Goal: Task Accomplishment & Management: Manage account settings

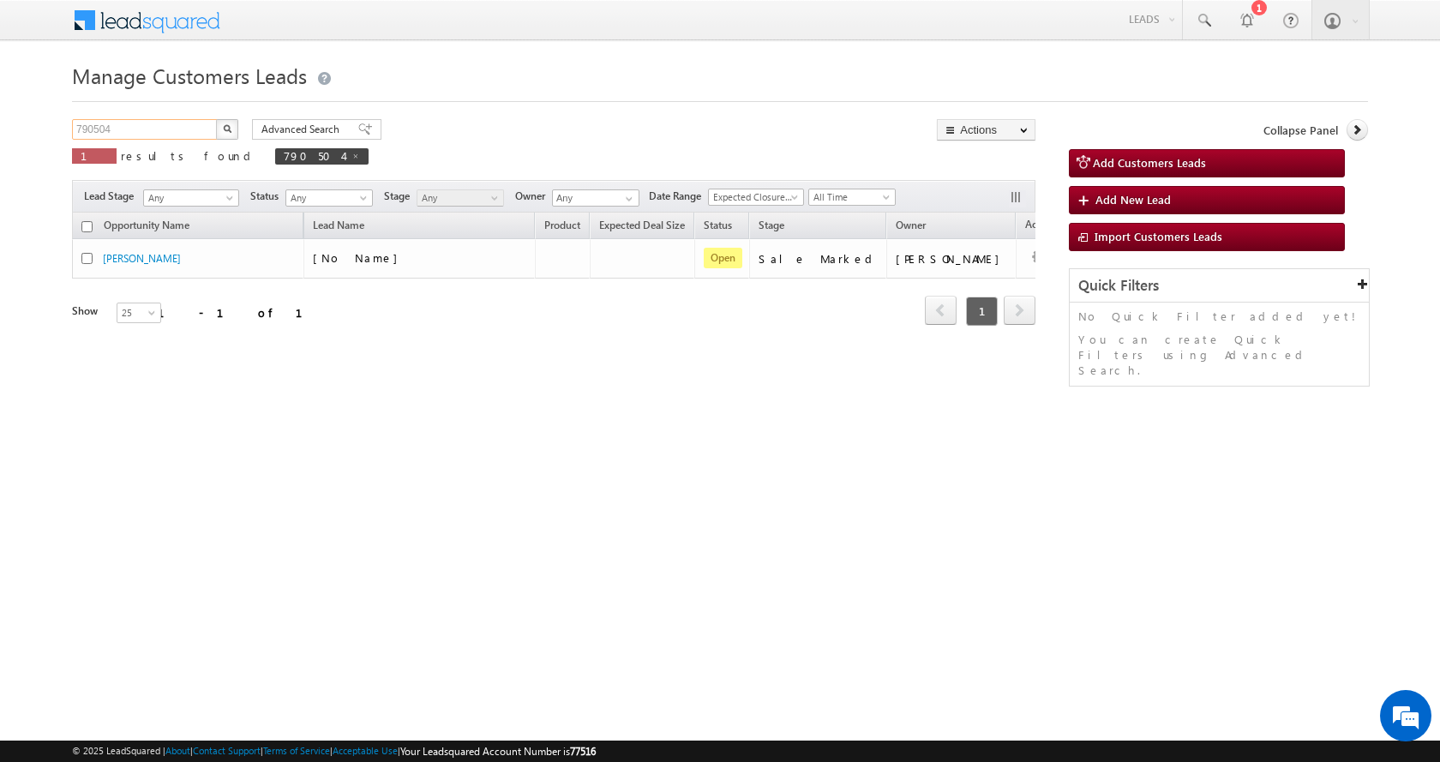
click at [90, 123] on input "790504" at bounding box center [145, 129] width 147 height 21
paste input "1172"
type input "791172"
click at [216, 119] on button "button" at bounding box center [227, 129] width 22 height 21
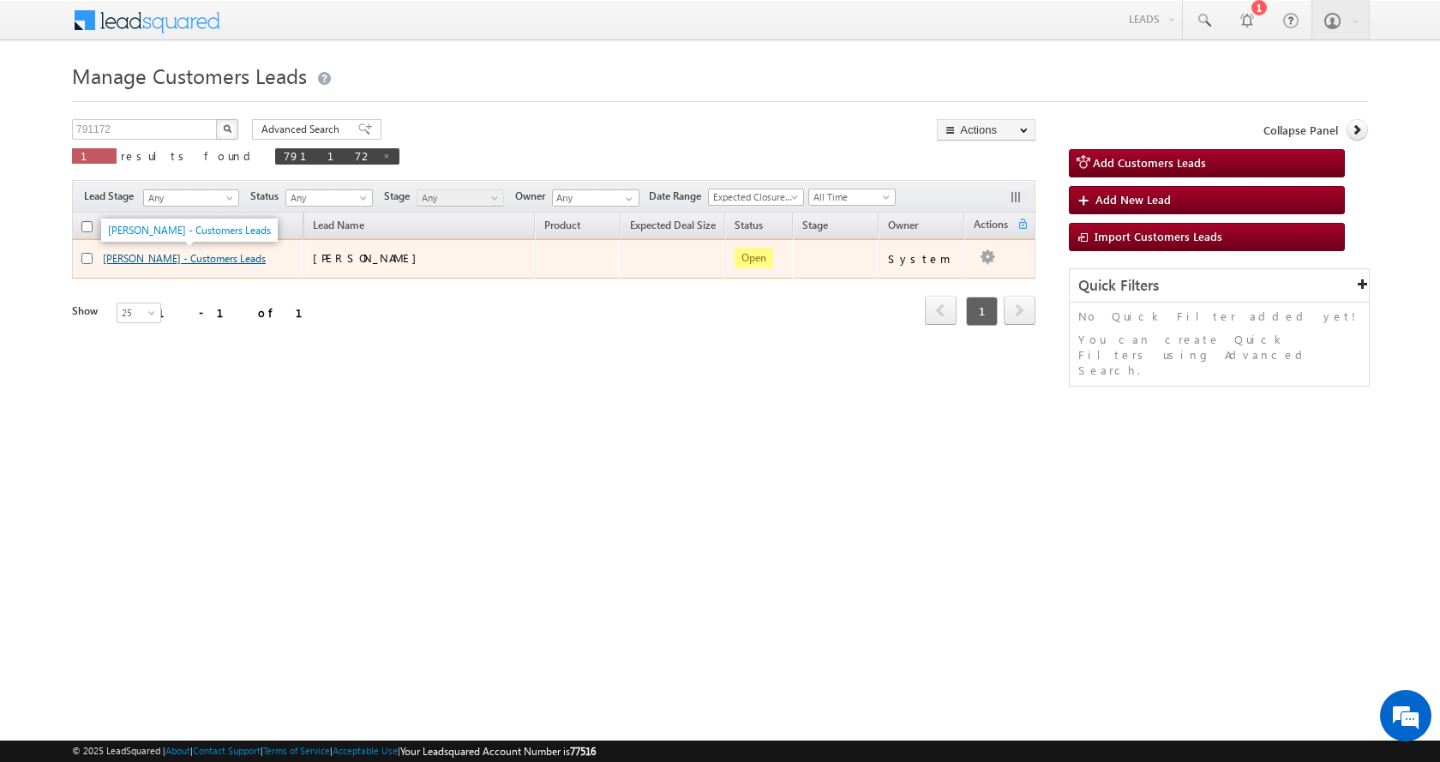
click at [156, 261] on link "[PERSON_NAME] - Customers Leads" at bounding box center [184, 258] width 163 height 13
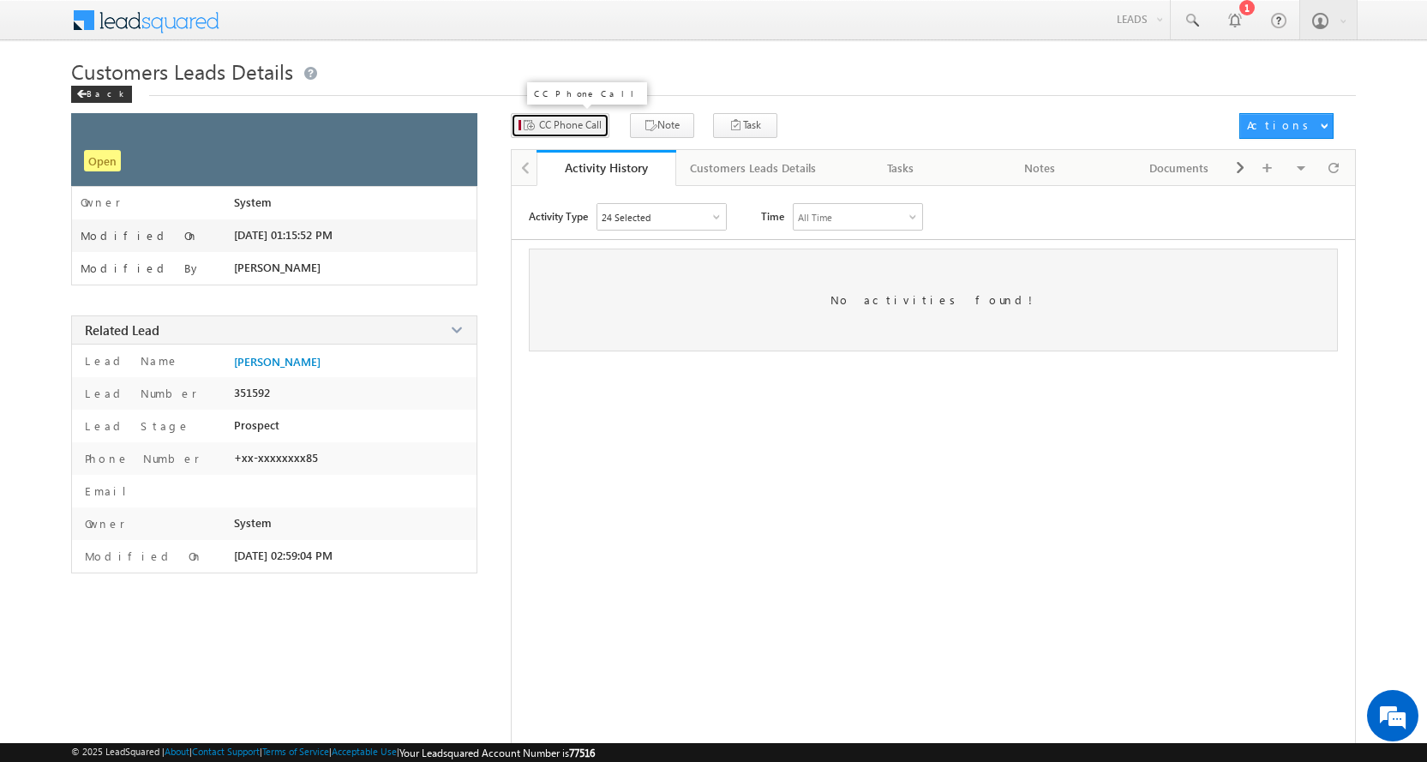
click at [552, 123] on span "CC Phone Call" at bounding box center [570, 124] width 63 height 15
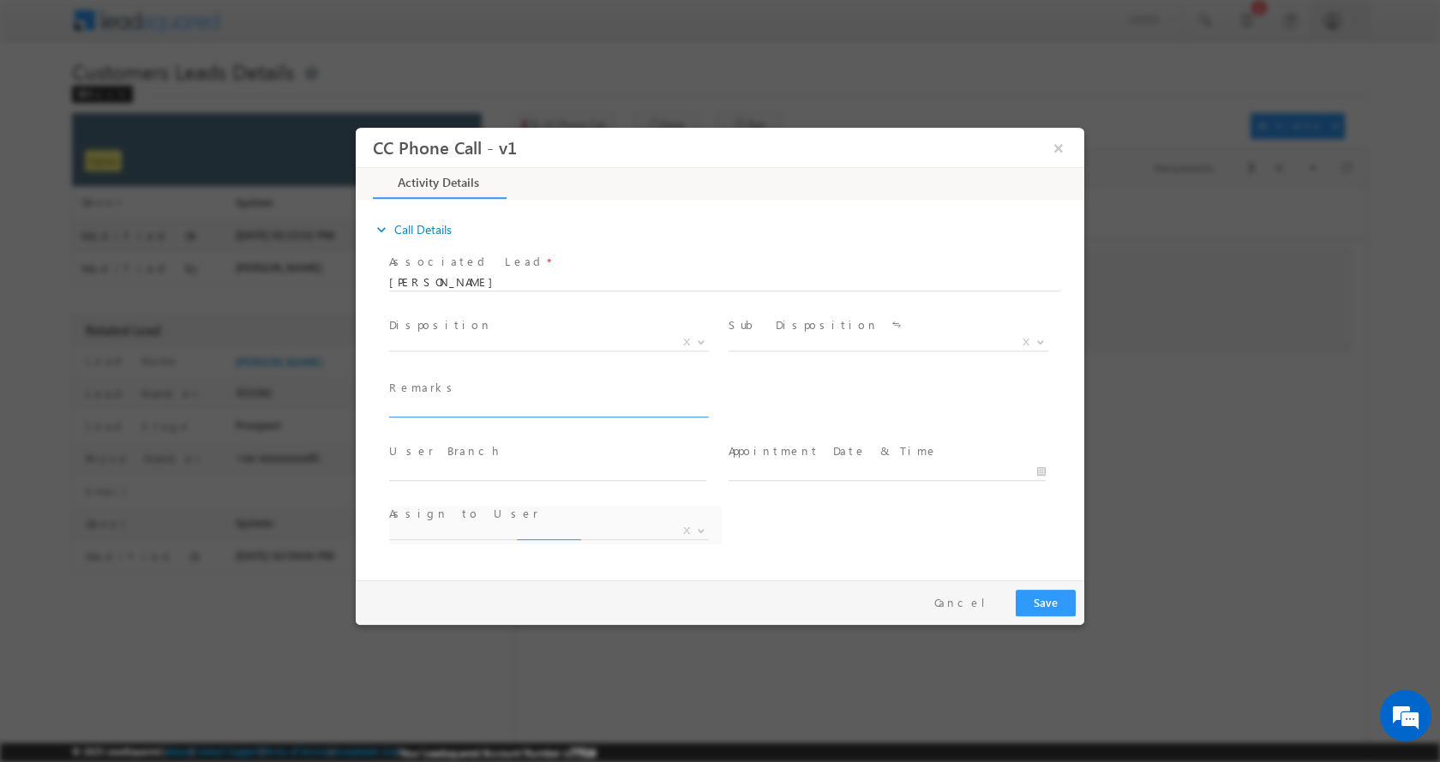
click at [441, 407] on input "text" at bounding box center [547, 407] width 317 height 17
select select "dilip.kumar1@sgrlimited.in"
paste input "MOHD FARMAN-8077054685-HOME CONSTRUCTION-LOAN-5 L-PV-25 L-REG-AGE-25-BUSINESS-8…"
type input "MOHD FARMAN-8077054685-HOME CONSTRUCTION-LOAN-5 L-PV-25 L-REG-AGE-25-BUSINESS-8…"
click at [698, 345] on span at bounding box center [699, 341] width 17 height 22
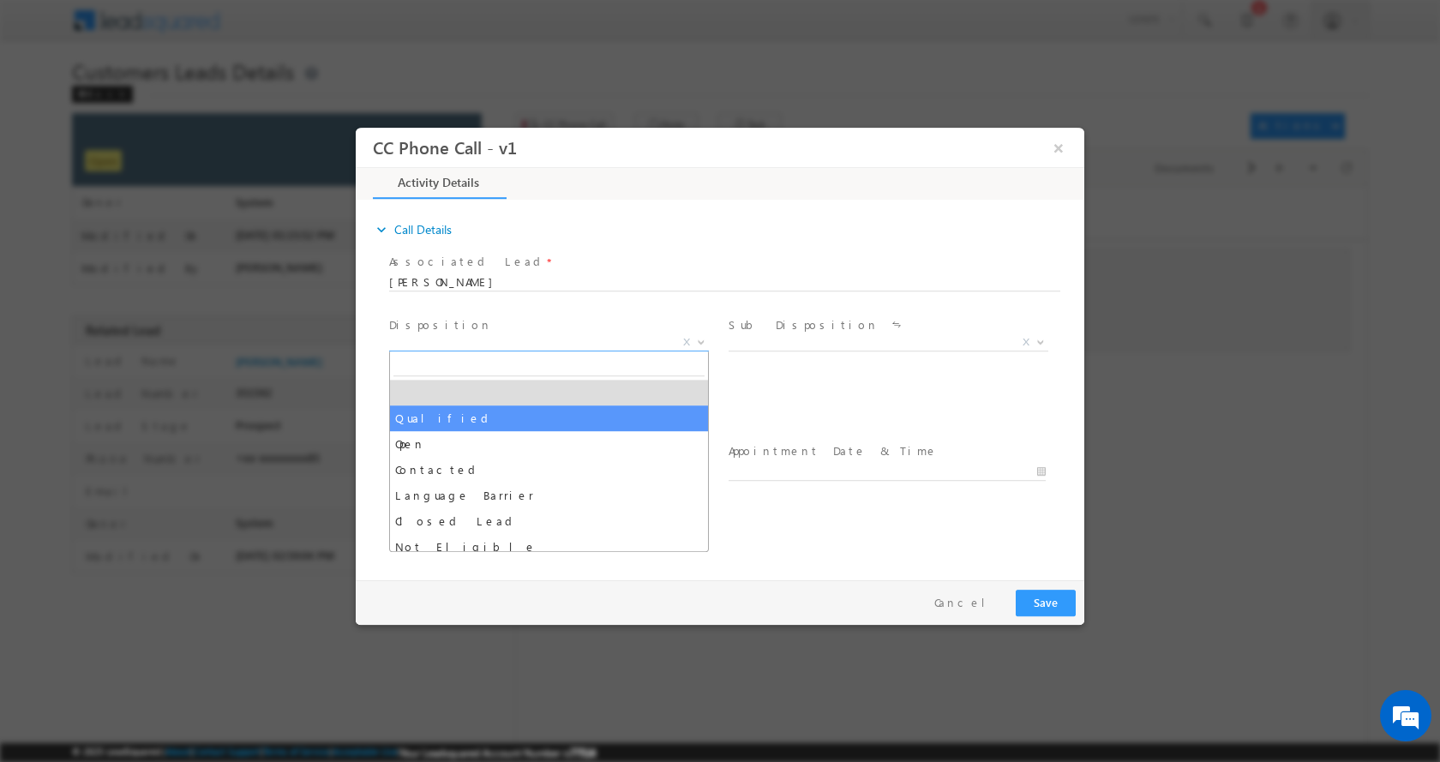
select select "Qualified"
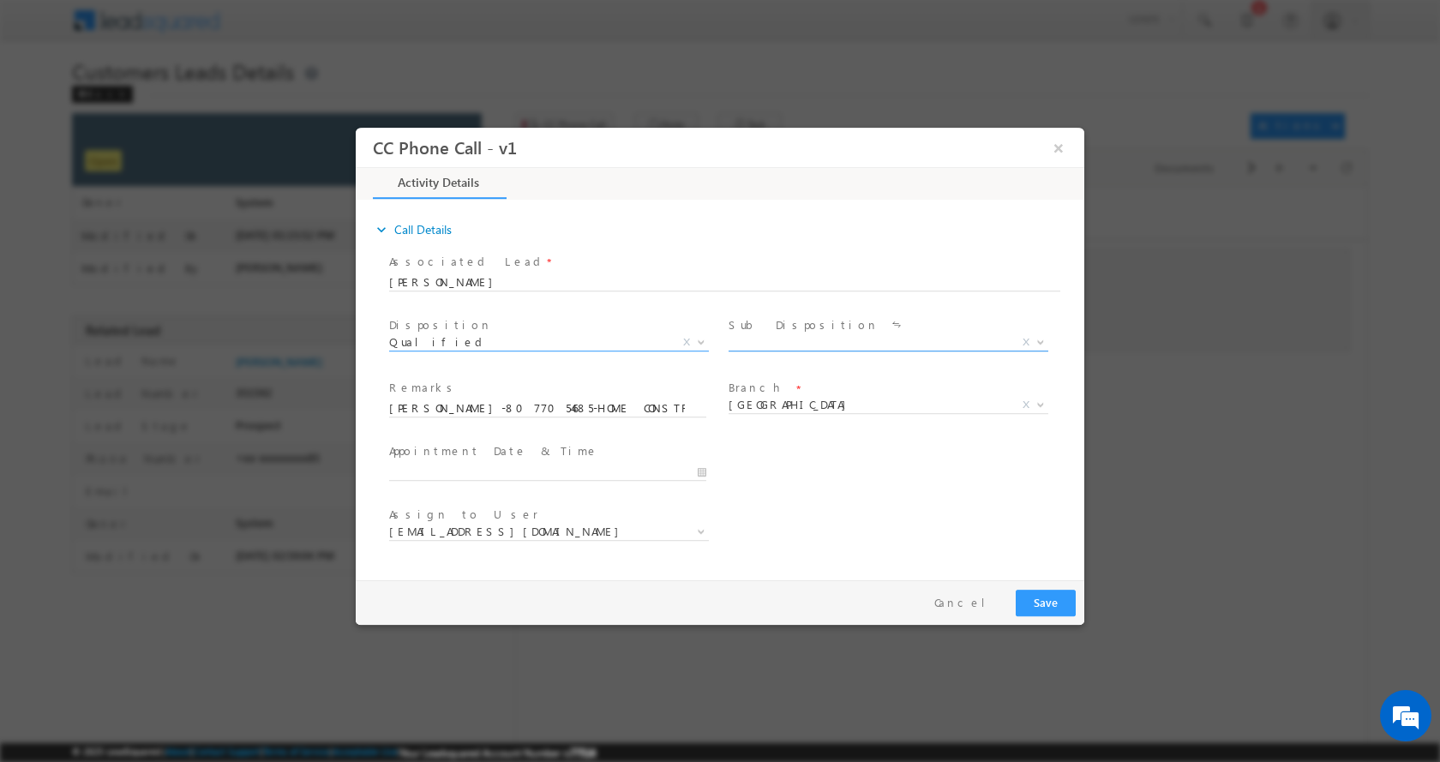
click at [1039, 339] on b at bounding box center [1040, 341] width 10 height 6
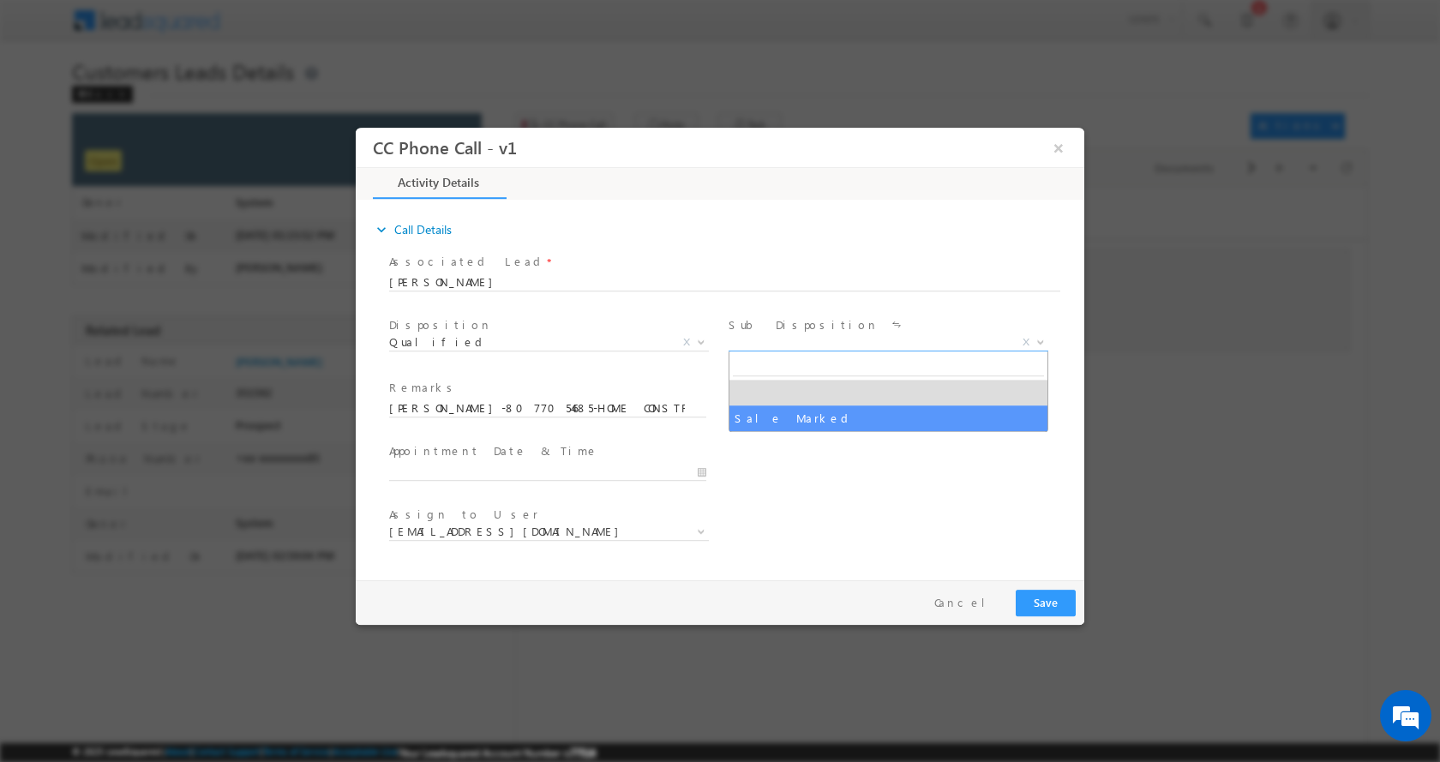
select select "Sale Marked"
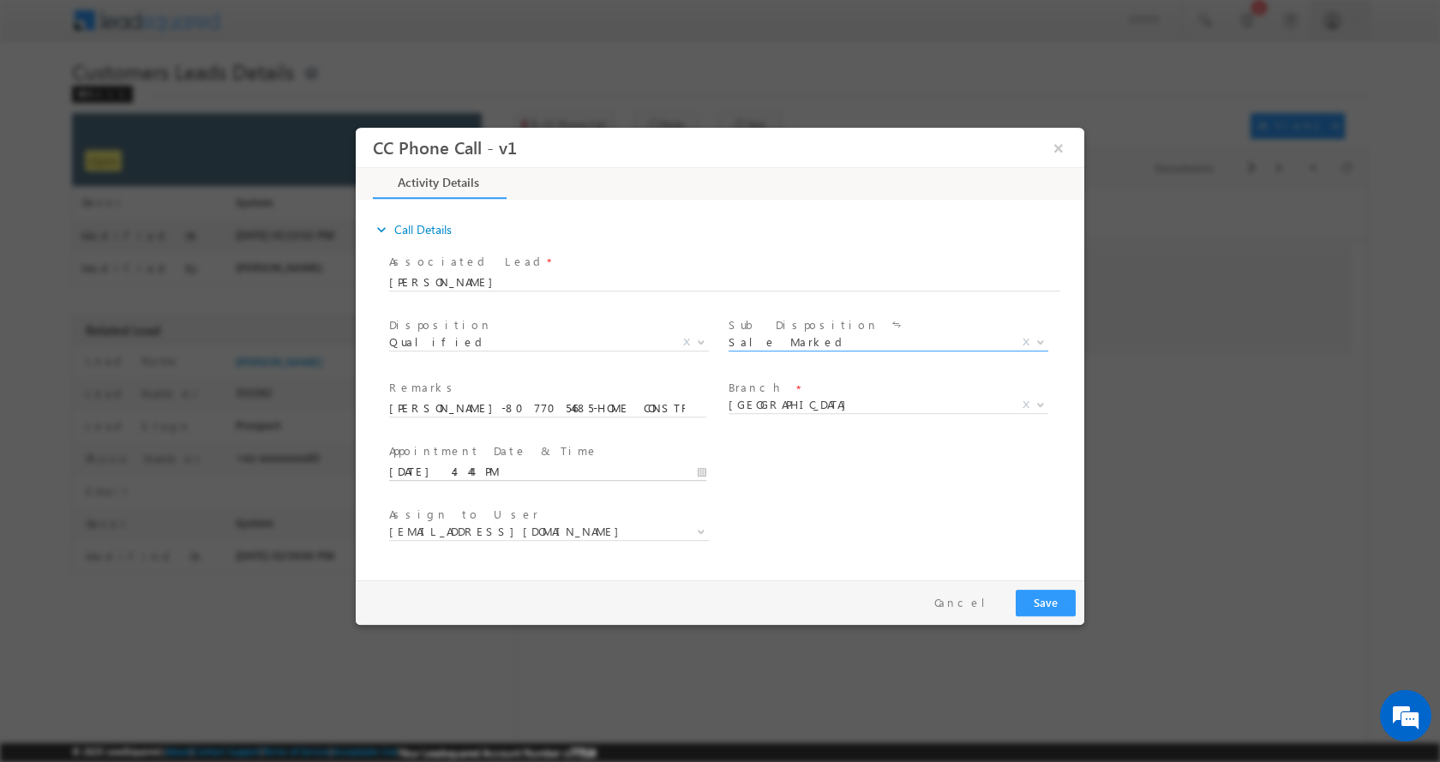
click at [703, 470] on input "08/23/2025 4:44 PM" at bounding box center [547, 471] width 317 height 17
type input "08/25/2025 5:44 PM"
type input "05"
click at [453, 441] on span at bounding box center [454, 442] width 12 height 13
type input "08/25/2025 6:44 PM"
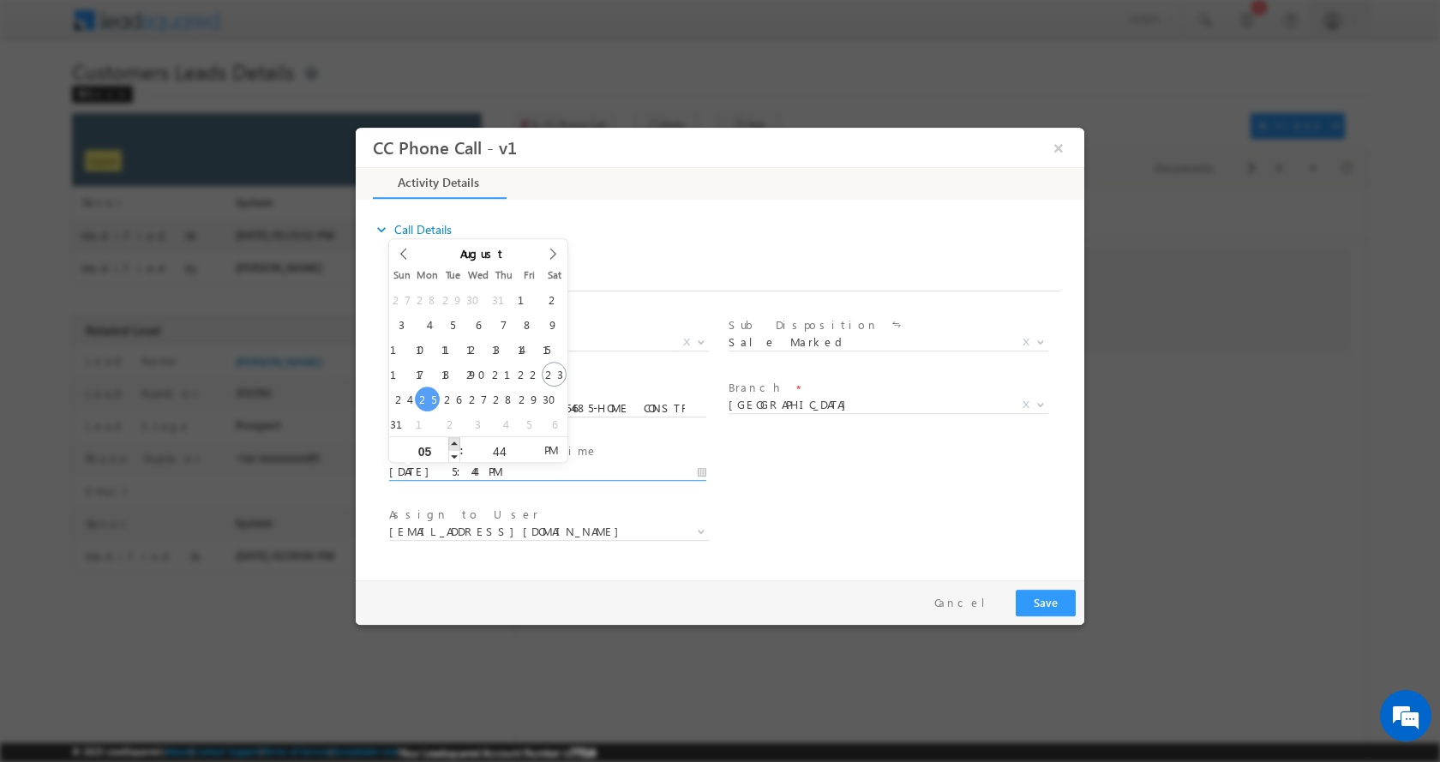
type input "06"
click at [453, 441] on span at bounding box center [454, 442] width 12 height 13
type input "08/25/2025 7:44 PM"
type input "07"
click at [453, 441] on span at bounding box center [454, 442] width 12 height 13
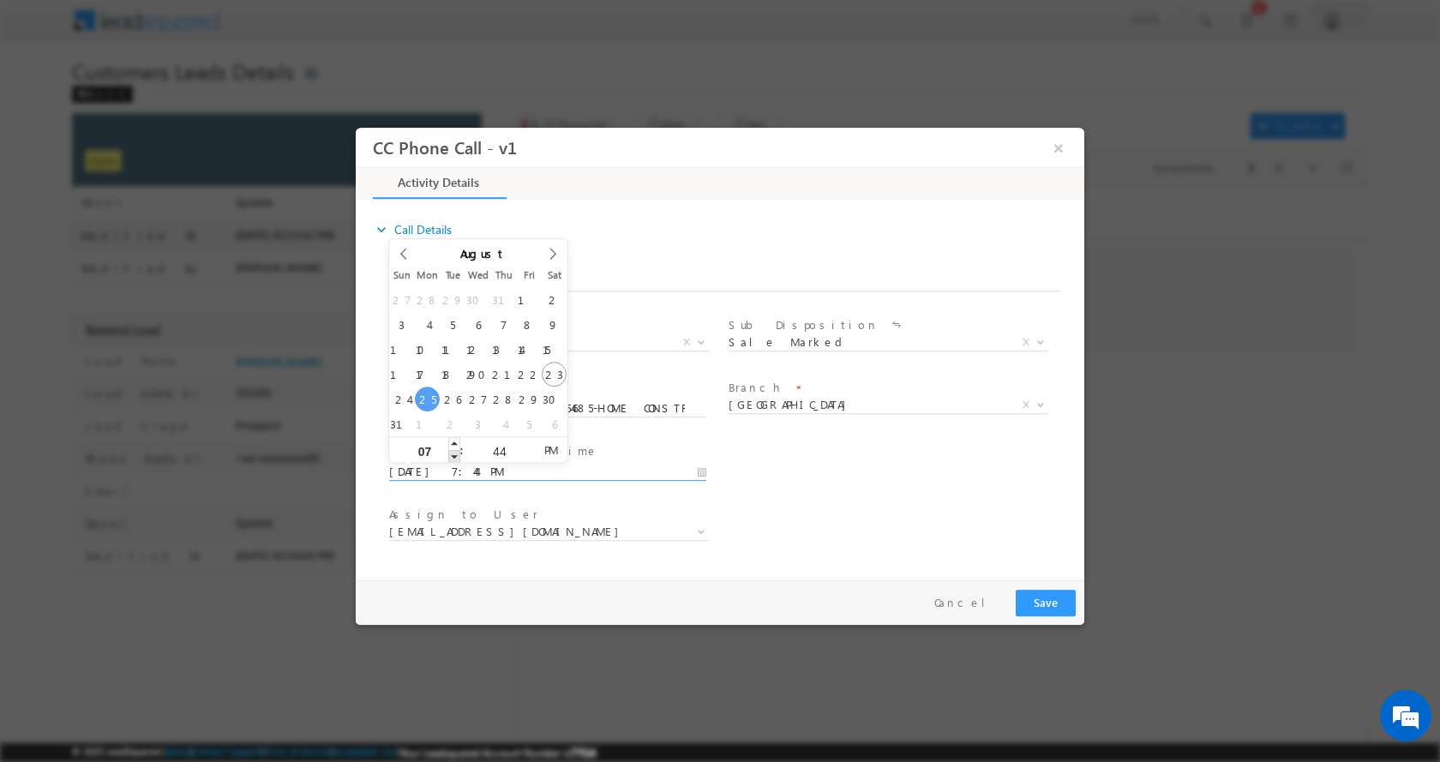
type input "08/25/2025 6:44 PM"
type input "06"
click at [454, 452] on span at bounding box center [454, 455] width 12 height 13
type input "08/25/2025 5:44 PM"
type input "05"
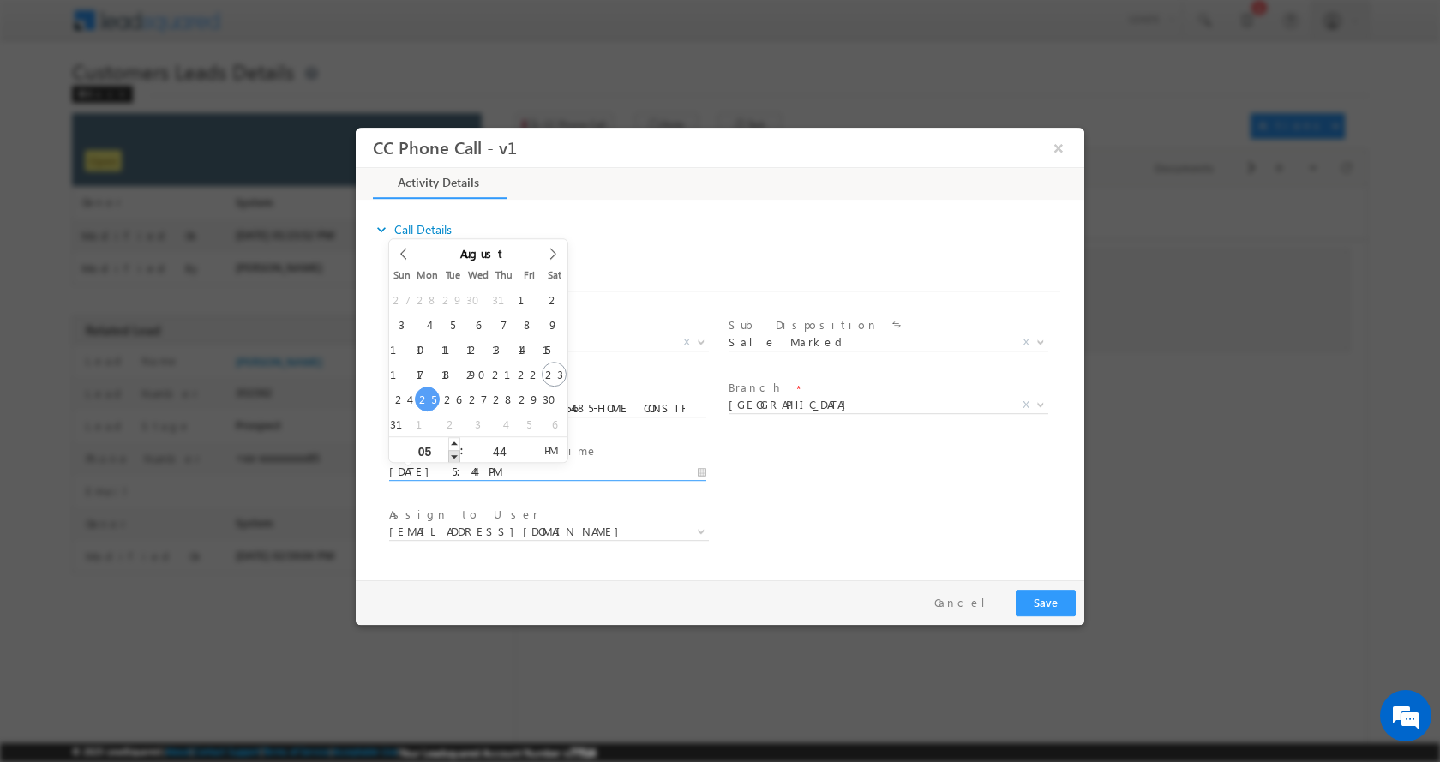
click at [454, 452] on span at bounding box center [454, 455] width 12 height 13
type input "08/25/2025 4:44 PM"
type input "04"
click at [454, 452] on span at bounding box center [454, 455] width 12 height 13
type input "08/25/2025 3:44 PM"
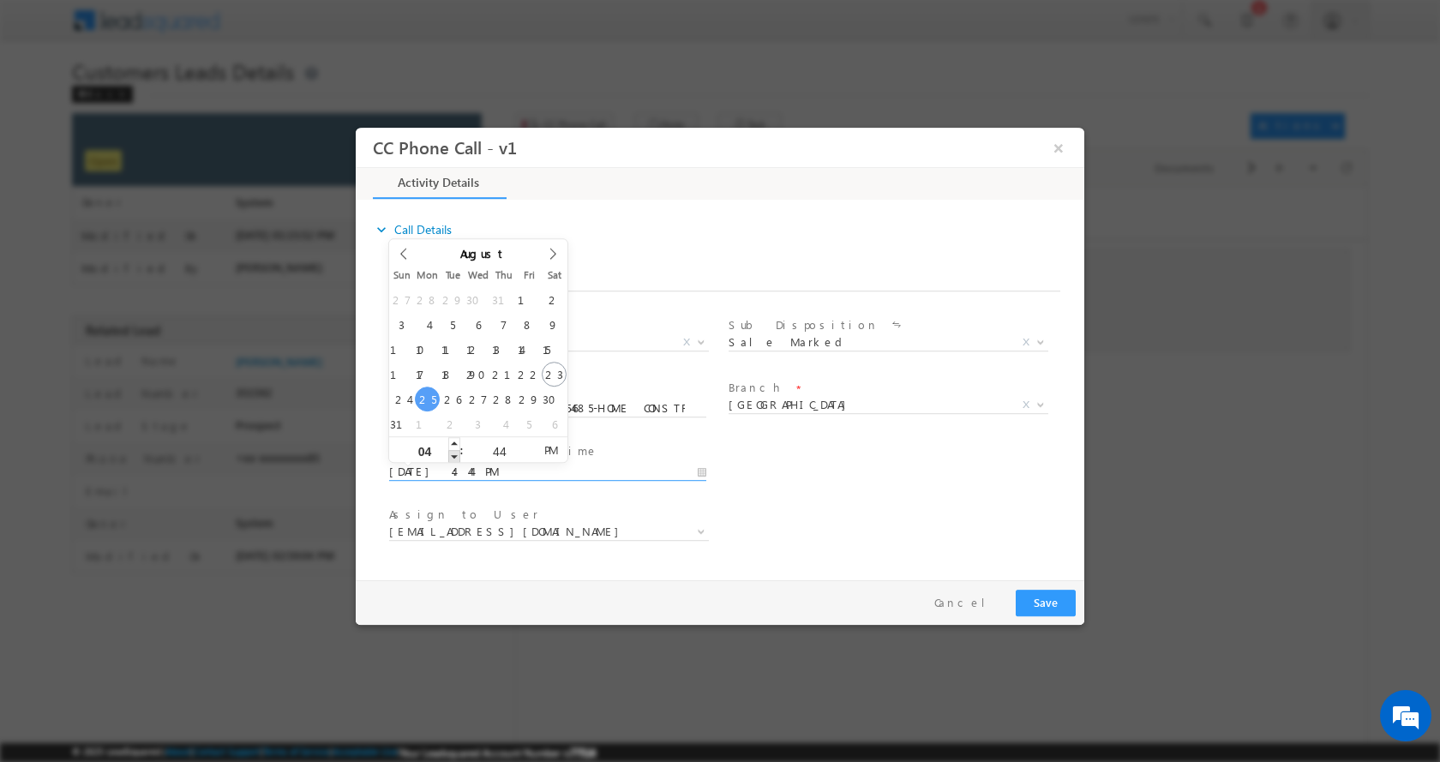
type input "03"
click at [454, 452] on span at bounding box center [454, 455] width 12 height 13
type input "08/25/2025 2:44 PM"
type input "02"
click at [454, 452] on span at bounding box center [454, 455] width 12 height 13
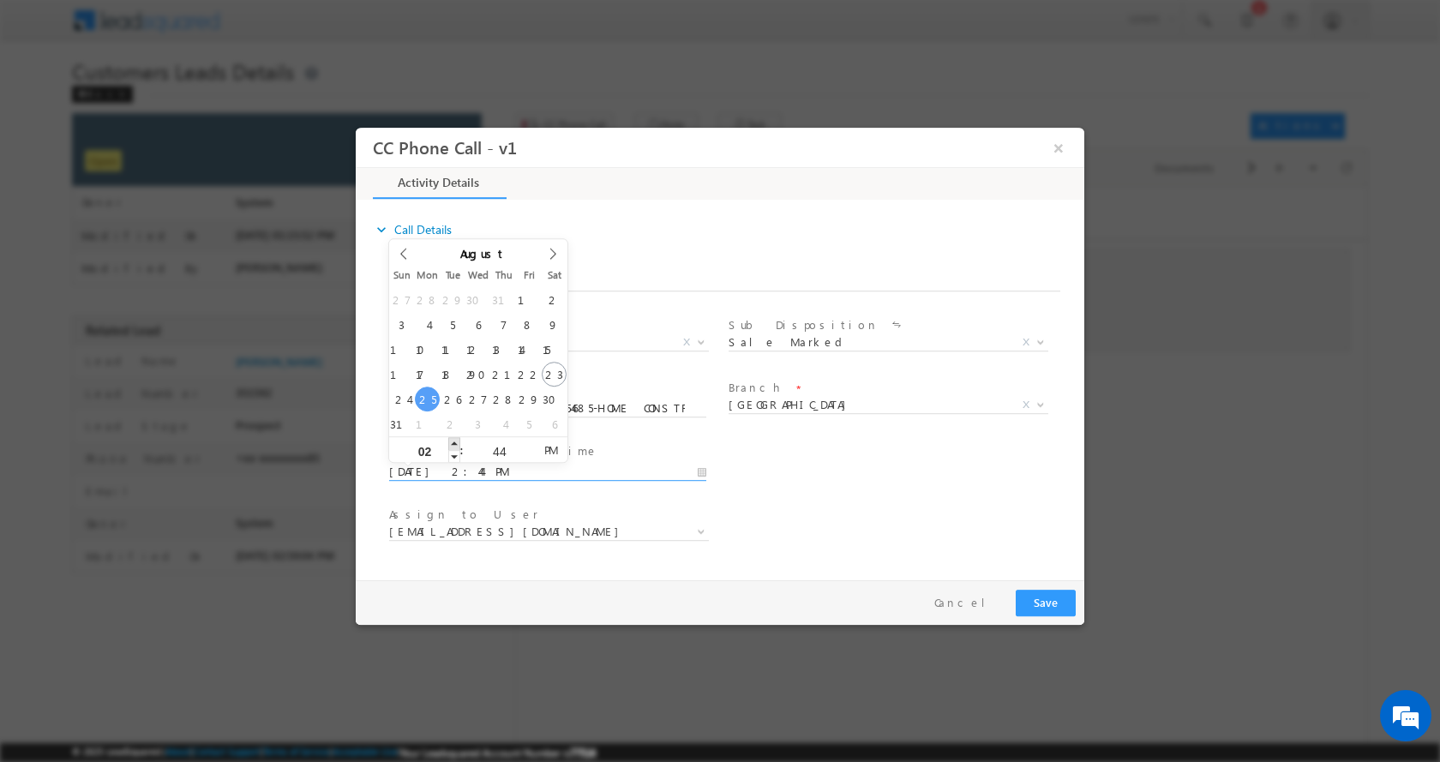
type input "08/25/2025 3:44 PM"
type input "03"
click at [455, 439] on span at bounding box center [454, 442] width 12 height 13
type input "08/25/2025 4:44 PM"
type input "04"
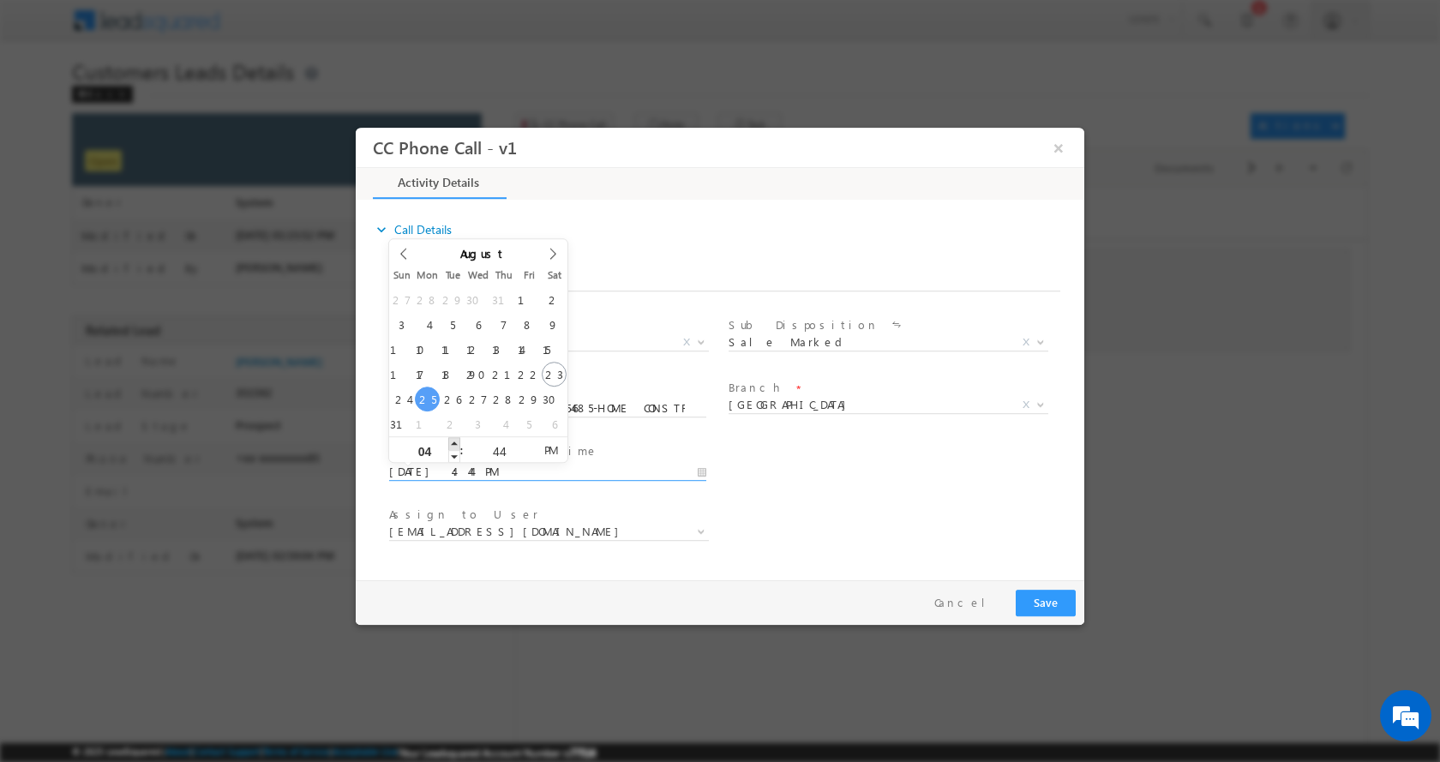
click at [455, 439] on span at bounding box center [454, 442] width 12 height 13
type input "08/25/2025 5:44 PM"
type input "05"
click at [455, 439] on span at bounding box center [454, 442] width 12 height 13
type input "08/25/2025 6:44 PM"
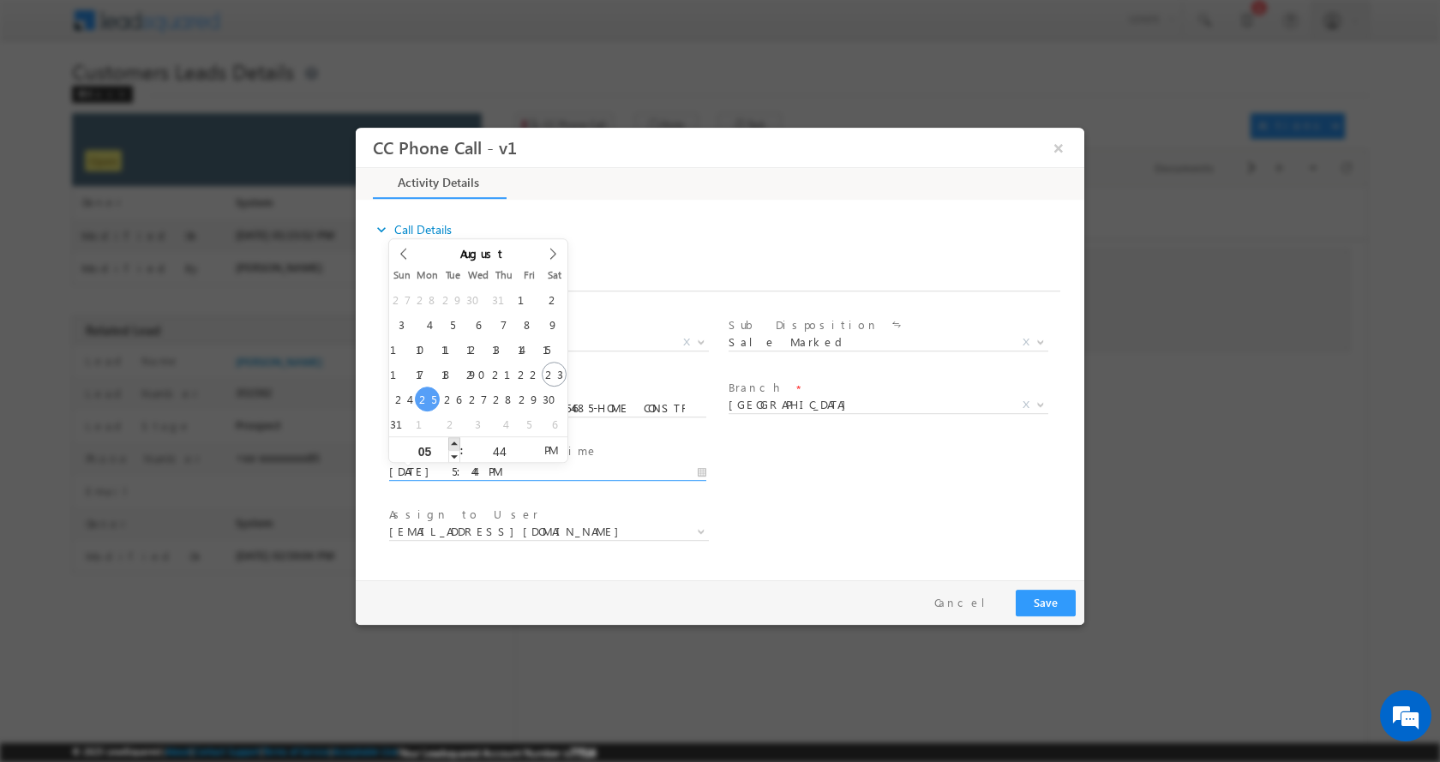
type input "06"
click at [455, 439] on span at bounding box center [454, 442] width 12 height 13
type input "08/25/2025 5:44 PM"
type input "05"
click at [454, 452] on span at bounding box center [454, 455] width 12 height 13
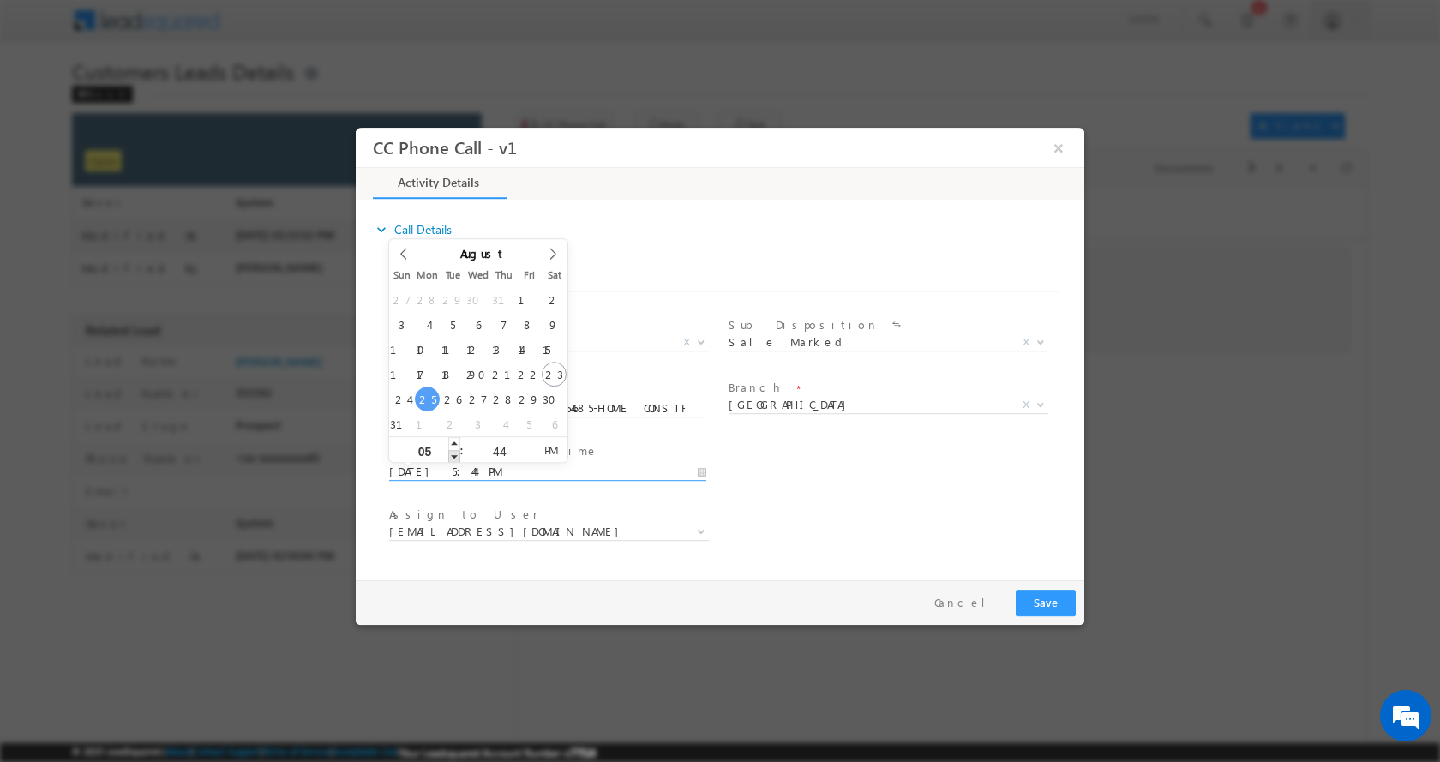
type input "08/25/2025 4:44 PM"
type input "04"
click at [454, 452] on span at bounding box center [454, 455] width 12 height 13
type input "08/25/2025 3:44 PM"
type input "03"
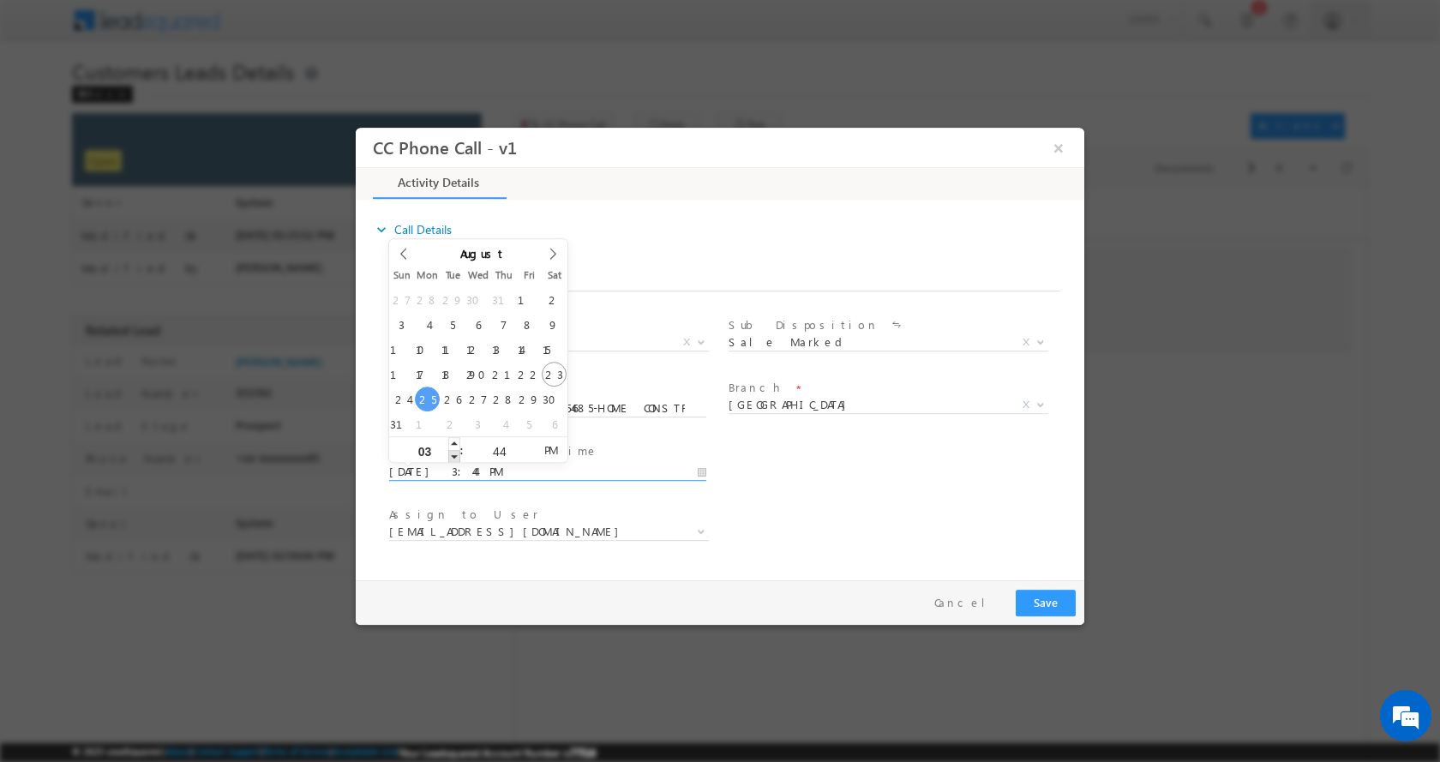
click at [454, 452] on span at bounding box center [454, 455] width 12 height 13
type input "08/25/2025 2:44 PM"
type input "02"
click at [454, 452] on span at bounding box center [454, 455] width 12 height 13
type input "08/25/2025 1:44 PM"
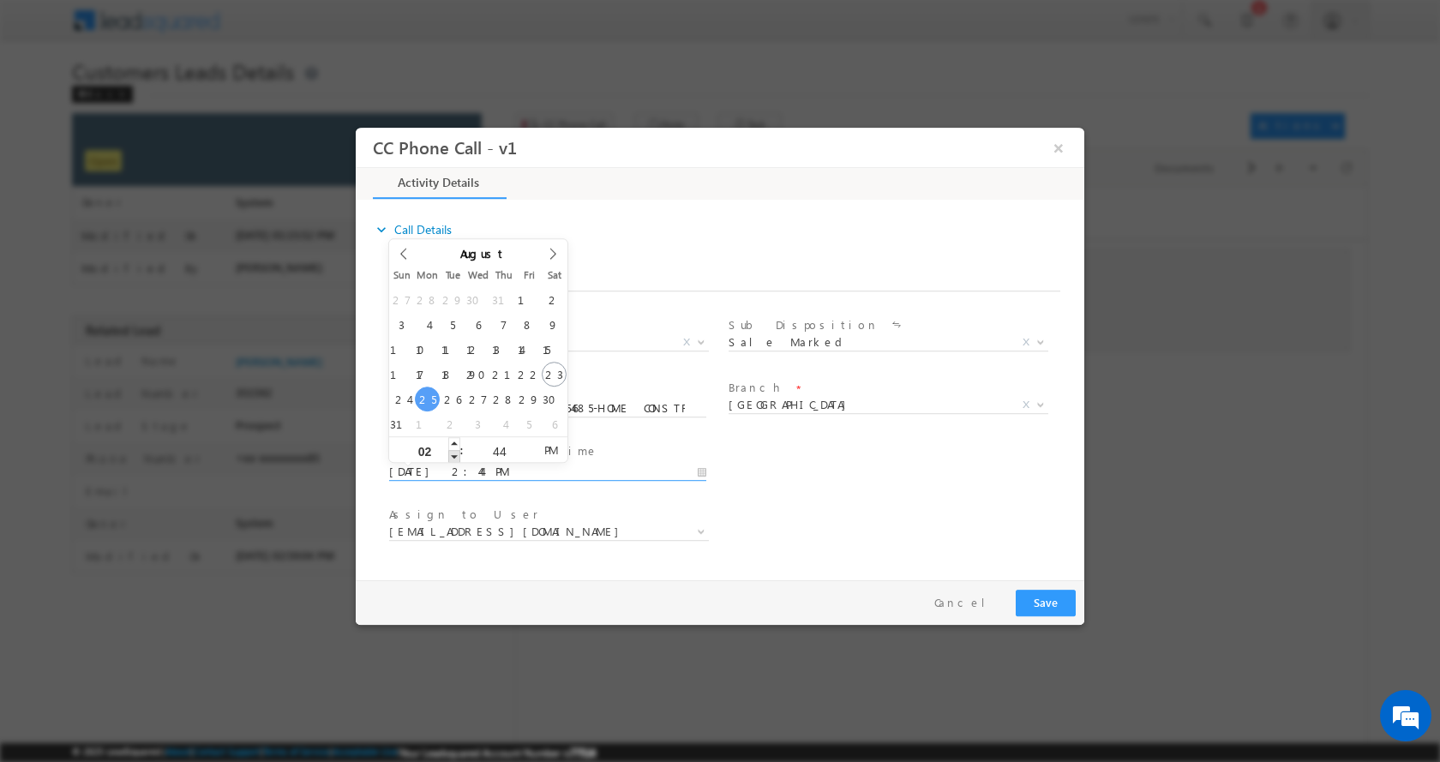
type input "01"
click at [454, 452] on span at bounding box center [454, 455] width 12 height 13
type input "08/25/2025 12:44 PM"
type input "12"
click at [453, 452] on span at bounding box center [454, 455] width 12 height 13
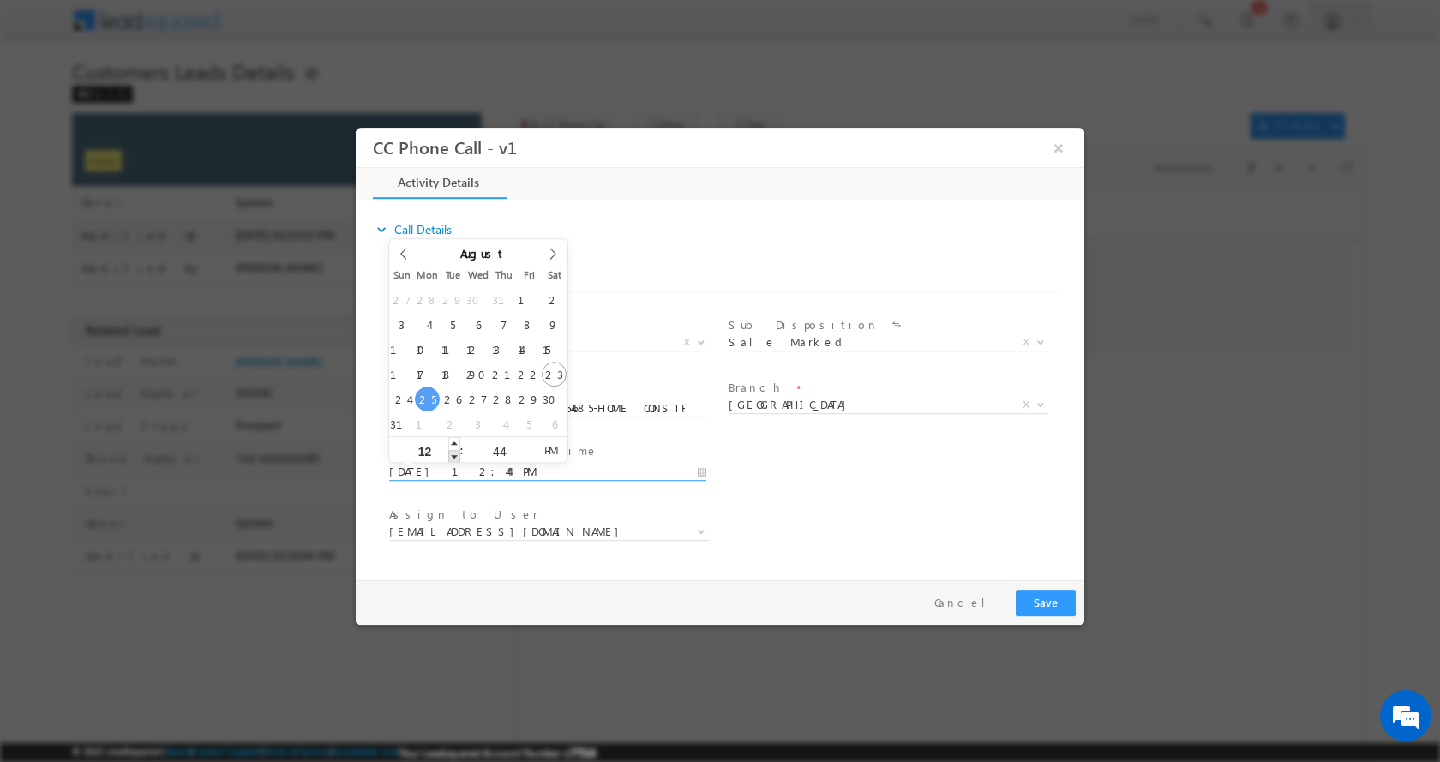
type input "08/25/2025 11:44 AM"
type input "11"
click at [453, 452] on span at bounding box center [454, 455] width 12 height 13
type input "08/25/2025 10:44 AM"
type input "10"
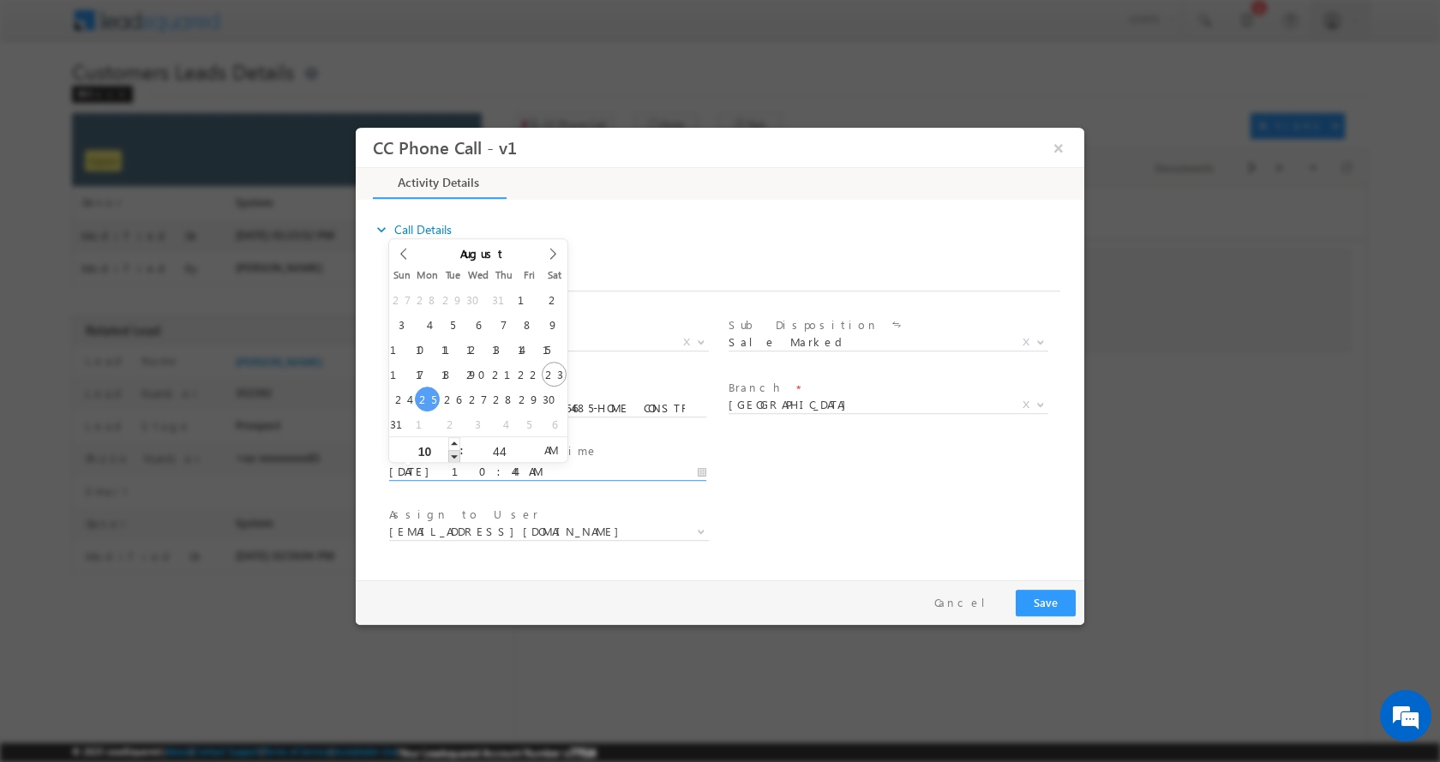
click at [453, 452] on span at bounding box center [454, 455] width 12 height 13
type input "08/25/2025 9:44 AM"
type input "09"
click at [453, 452] on span at bounding box center [454, 455] width 12 height 13
type input "09/02/2025 10:44 AM"
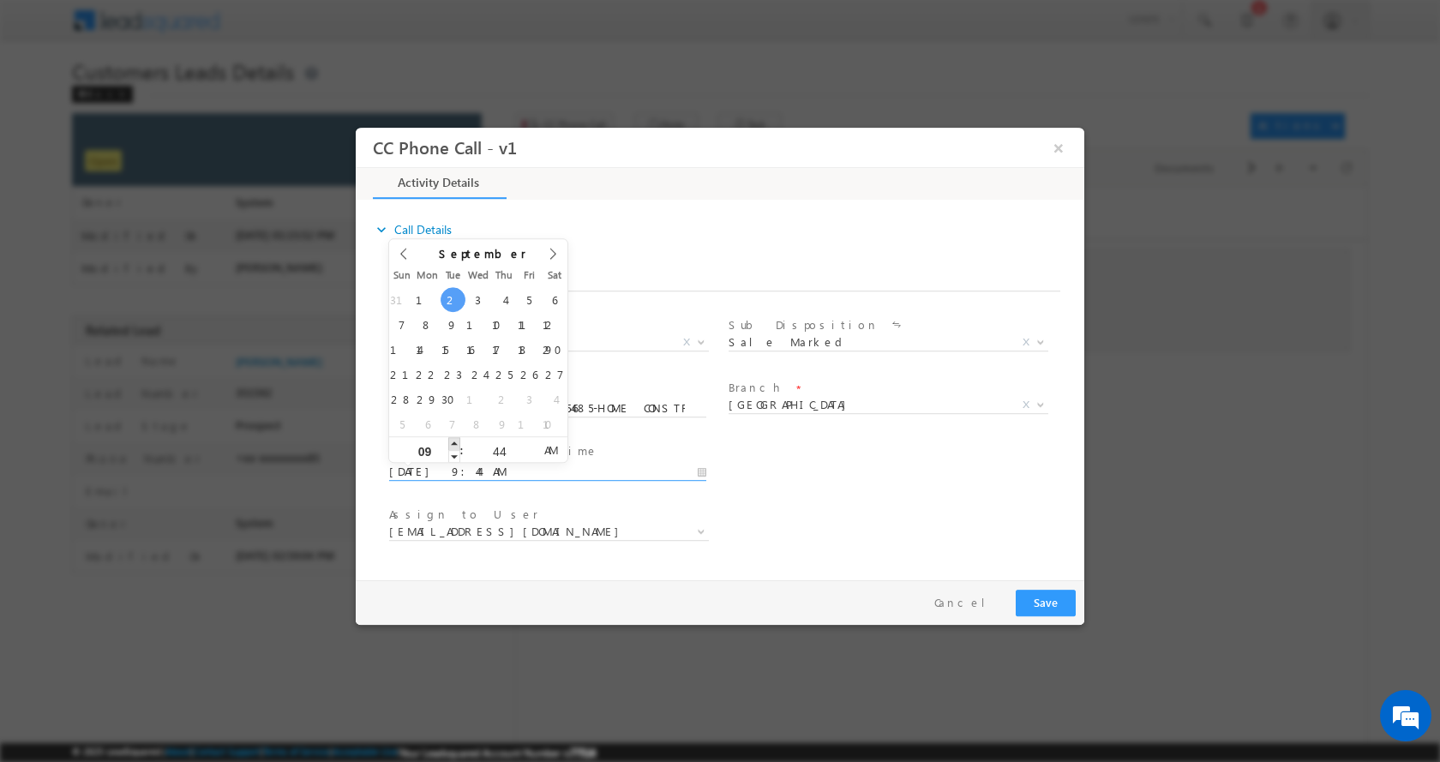
type input "10"
click at [454, 441] on span at bounding box center [454, 442] width 12 height 13
type input "09/02/2025 11:44 AM"
type input "11"
click at [454, 441] on span at bounding box center [454, 442] width 12 height 13
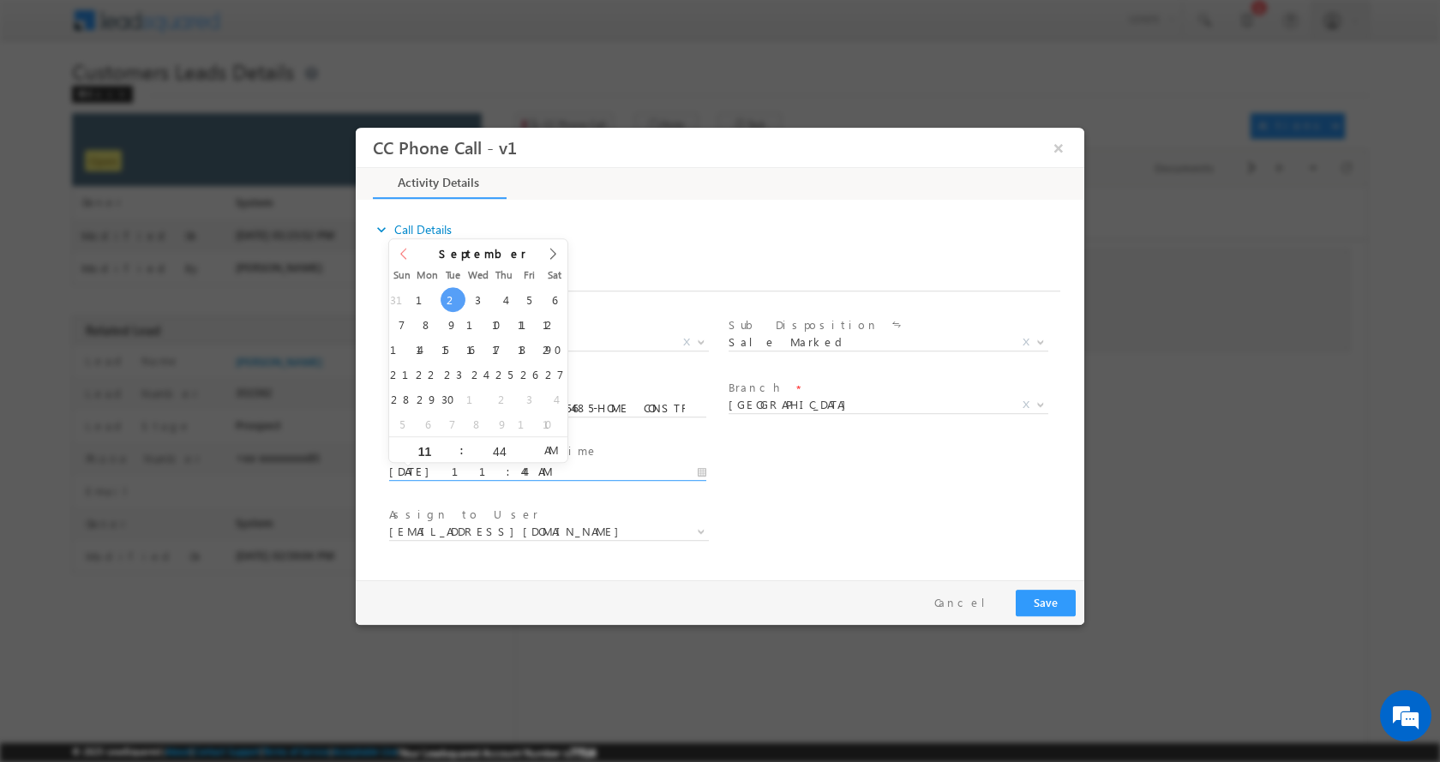
click at [404, 254] on icon at bounding box center [404, 253] width 12 height 12
type input "08/25/2025 11:44 AM"
click at [1040, 598] on button "Save" at bounding box center [1046, 602] width 60 height 27
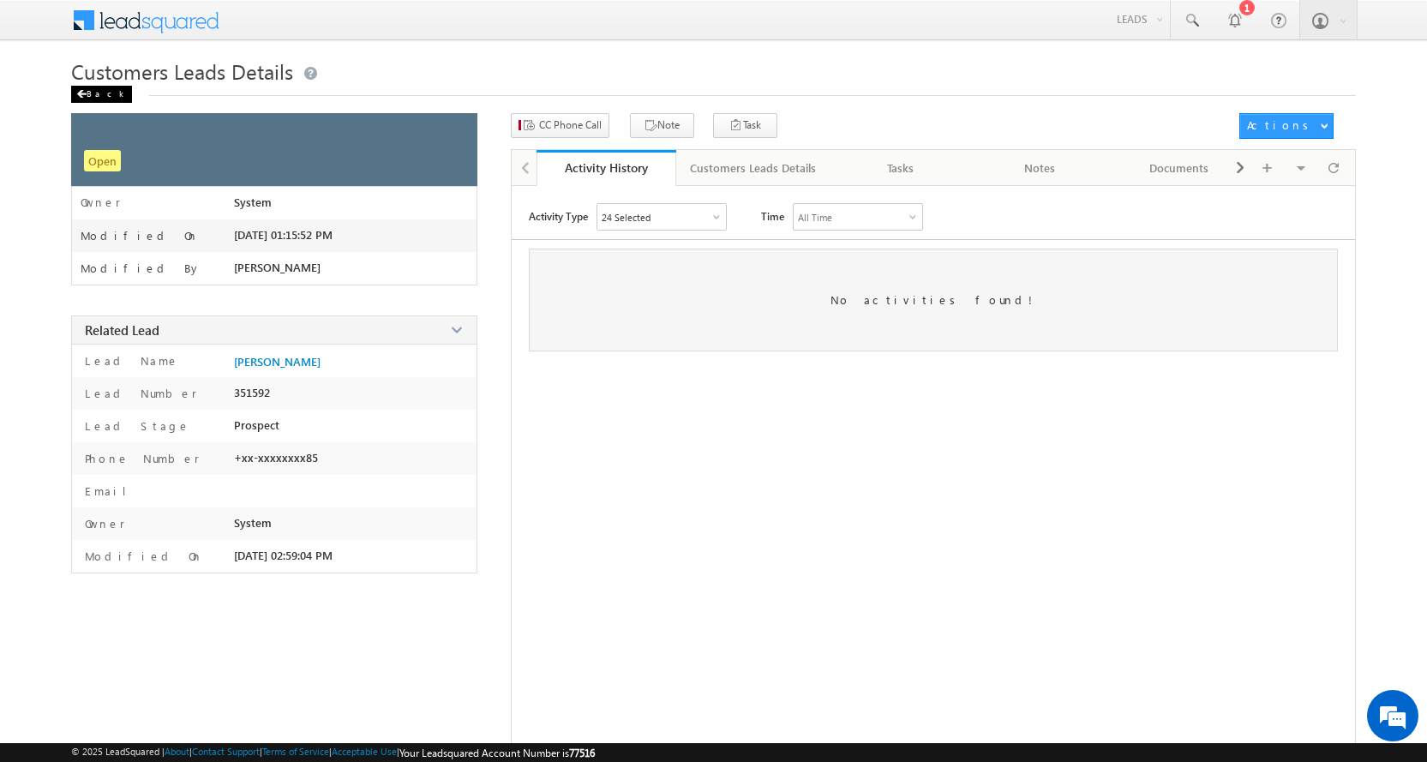
click at [90, 90] on div "Back" at bounding box center [101, 94] width 61 height 17
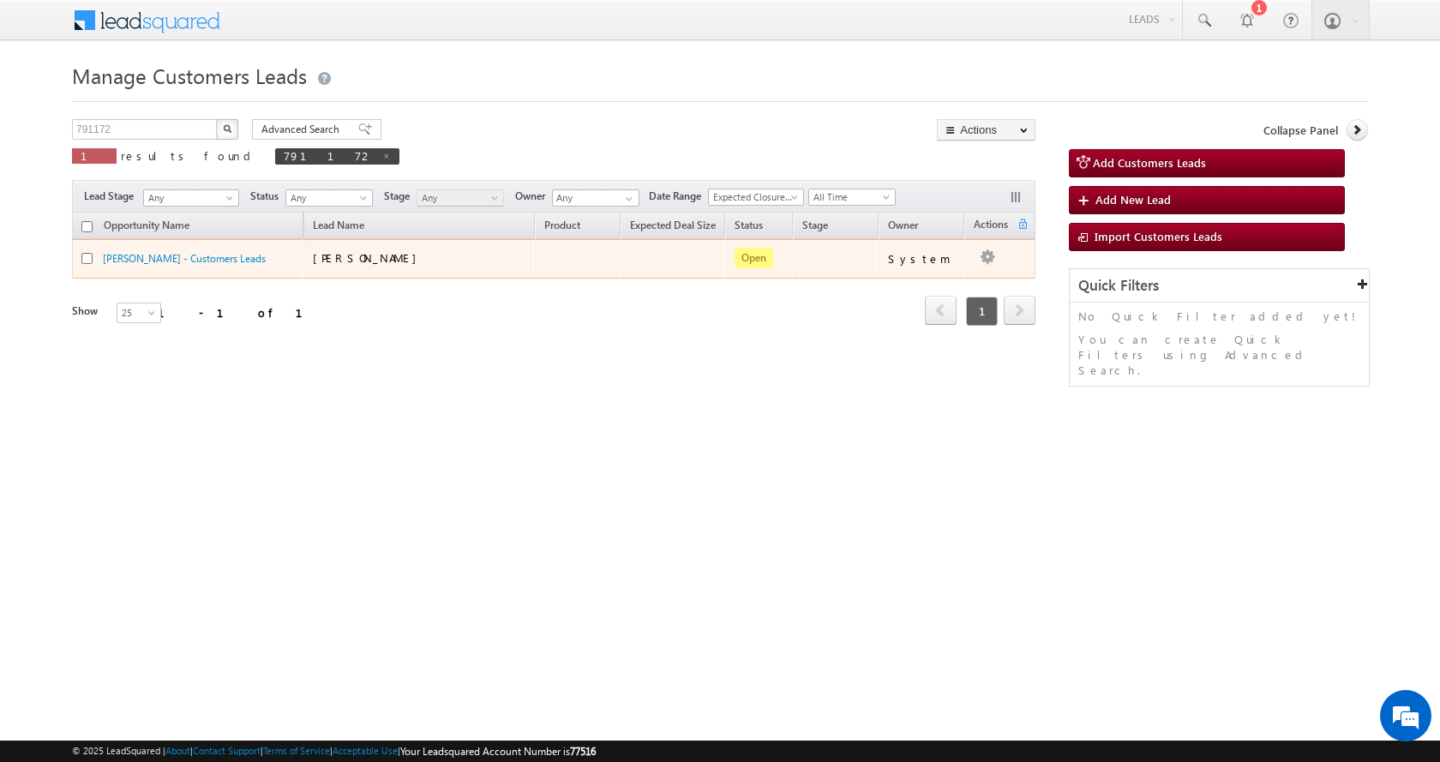
click at [990, 257] on td "Edit Change Owner Change Stage Add Activity Add Task Delete" at bounding box center [999, 258] width 71 height 39
click at [935, 278] on link "Edit" at bounding box center [953, 280] width 86 height 21
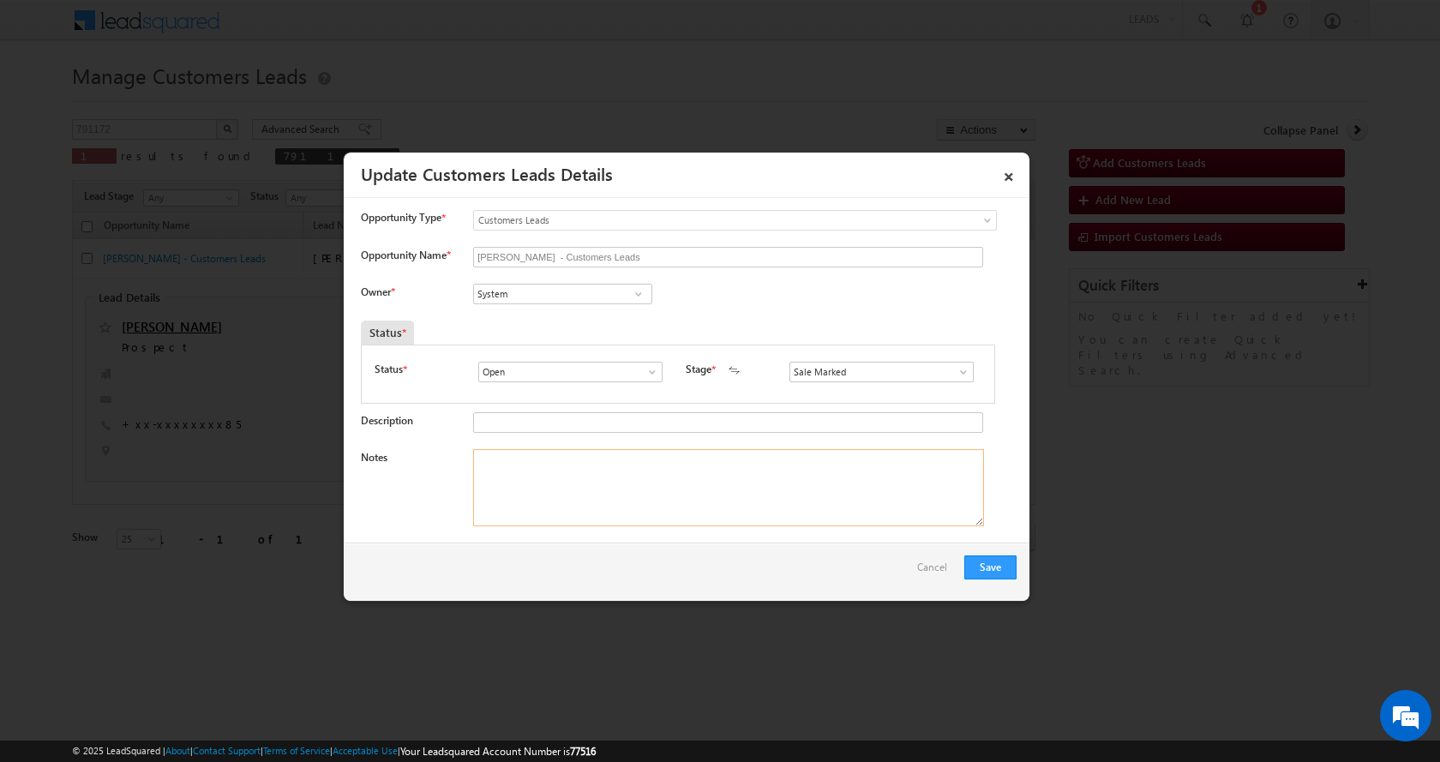
click at [515, 467] on textarea "Notes" at bounding box center [728, 487] width 511 height 77
click at [518, 297] on input "System" at bounding box center [562, 294] width 179 height 21
paste input "Rahul Kumar"
click at [546, 320] on link "Rahul Kumar rahul.kumar1@sgrlimited.in" at bounding box center [562, 320] width 179 height 33
type input "Rahul Kumar"
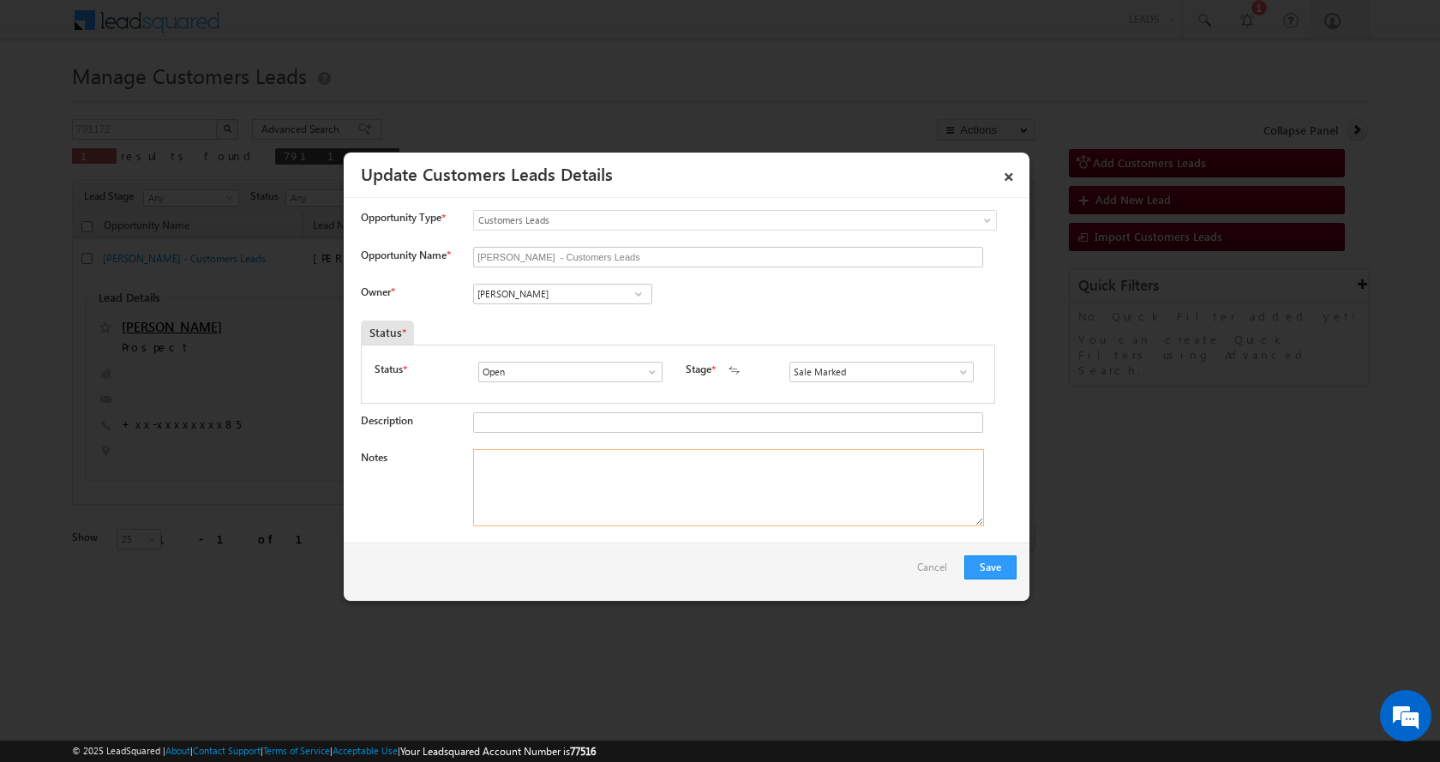
click at [501, 476] on textarea "Notes" at bounding box center [728, 487] width 511 height 77
paste textarea "MOHD FARMAN-8077054685-HOME CONSTRUCTION-LOAN-5 L-PV-25 L-REG-AGE-25-BUSINESS-8…"
click at [577, 476] on textarea "MOHD FARMAN-8077054685-HOME CONSTRUCTION-LOAN-5 L-PV-25 L-REG-AGE-25-BUSINESS-8…" at bounding box center [728, 487] width 511 height 77
type textarea "MOHD FARMAN-8077054685-HOME CONSTRUCTION-LOAN-5 L-PV-25 L-REG-AGE-25-BUSINESS-8…"
click at [992, 567] on button "Save" at bounding box center [990, 567] width 52 height 24
